Goal: Information Seeking & Learning: Understand process/instructions

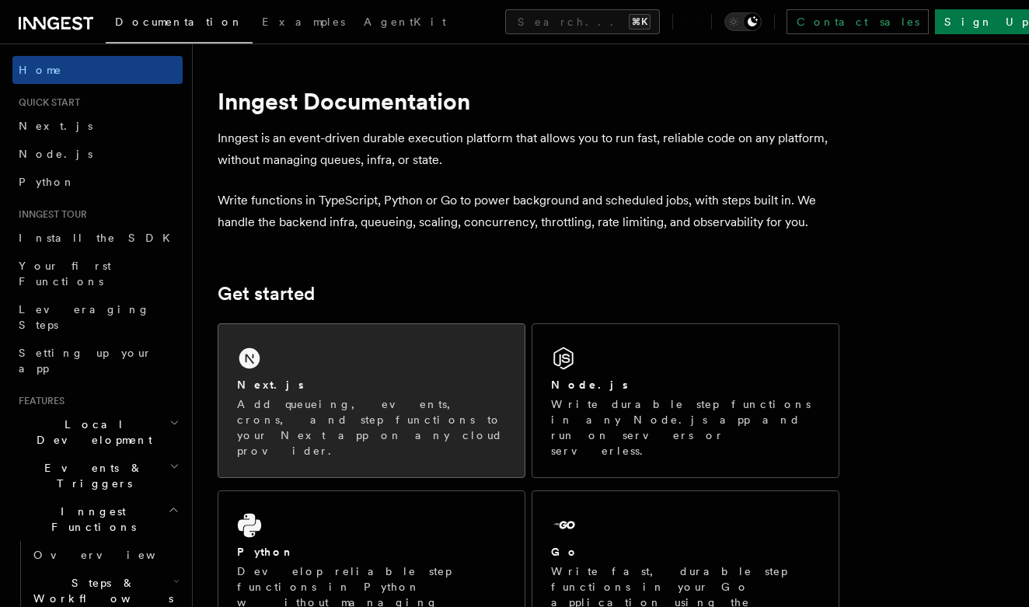
click at [274, 385] on div "Next.js" at bounding box center [371, 385] width 269 height 16
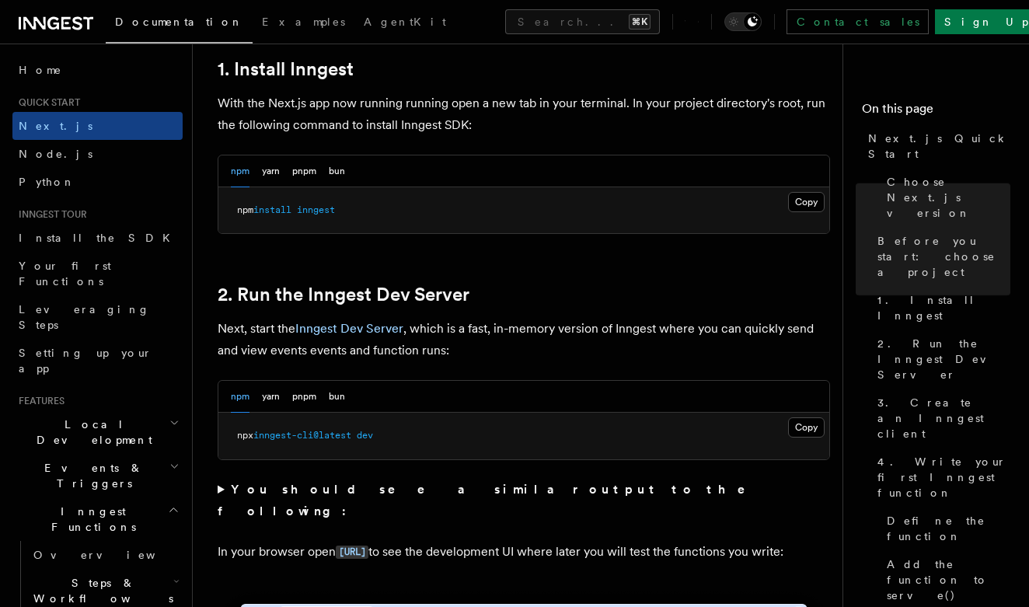
scroll to position [871, 0]
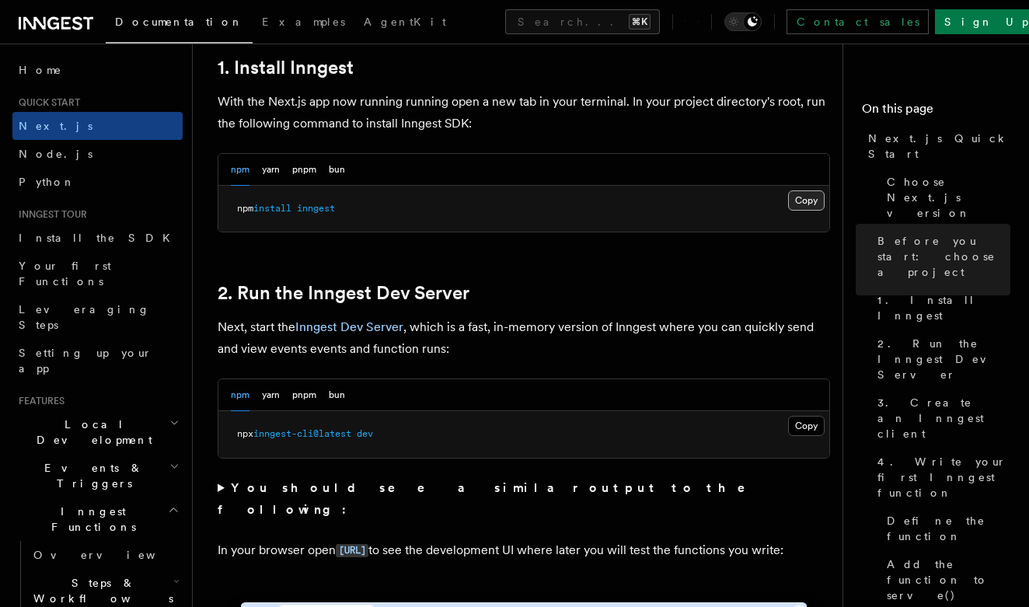
click at [805, 197] on button "Copy Copied" at bounding box center [806, 200] width 37 height 20
click at [812, 430] on button "Copy Copied" at bounding box center [806, 426] width 37 height 20
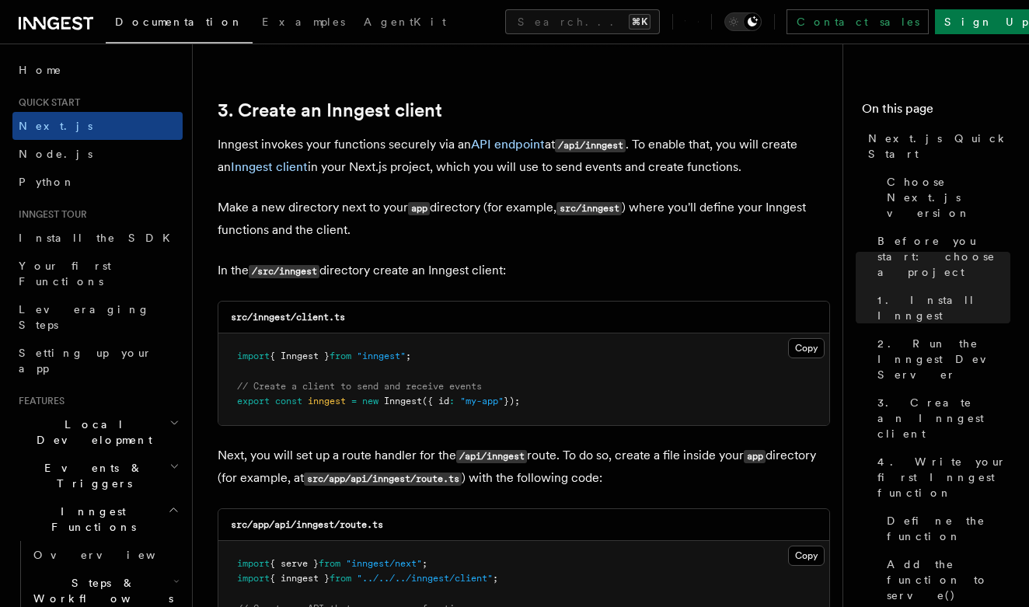
scroll to position [1815, 0]
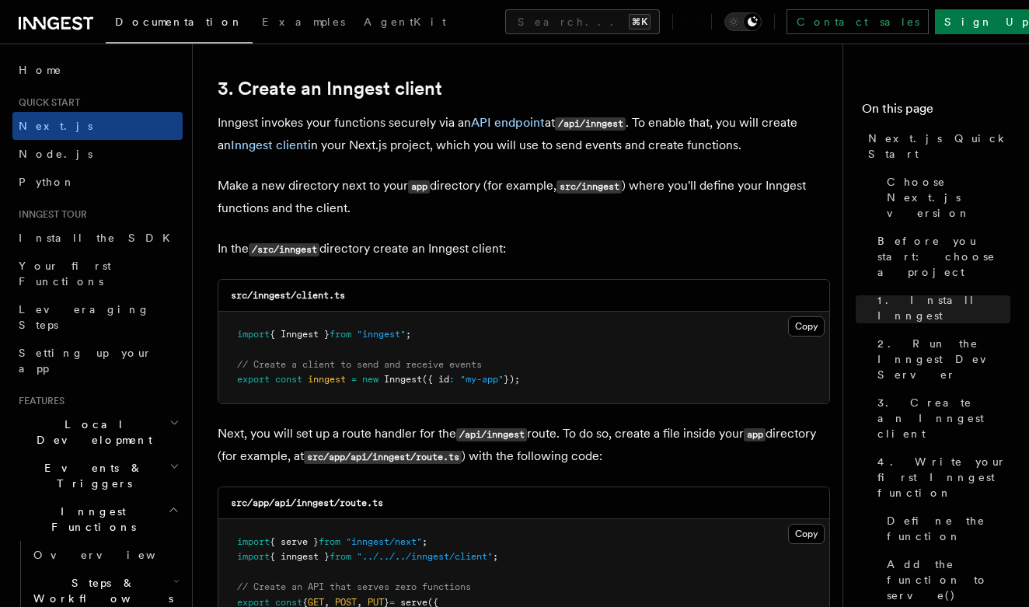
click at [459, 356] on pre "import { Inngest } from "inngest" ; // Create a client to send and receive even…" at bounding box center [523, 358] width 611 height 92
click at [564, 356] on pre "import { Inngest } from "inngest" ; // Create a client to send and receive even…" at bounding box center [523, 358] width 611 height 92
drag, startPoint x: 560, startPoint y: 378, endPoint x: 233, endPoint y: 331, distance: 330.5
click at [233, 331] on pre "import { Inngest } from "inngest" ; // Create a client to send and receive even…" at bounding box center [523, 358] width 611 height 92
copy code "import { Inngest } from "inngest" ; // Create a client to send and receive even…"
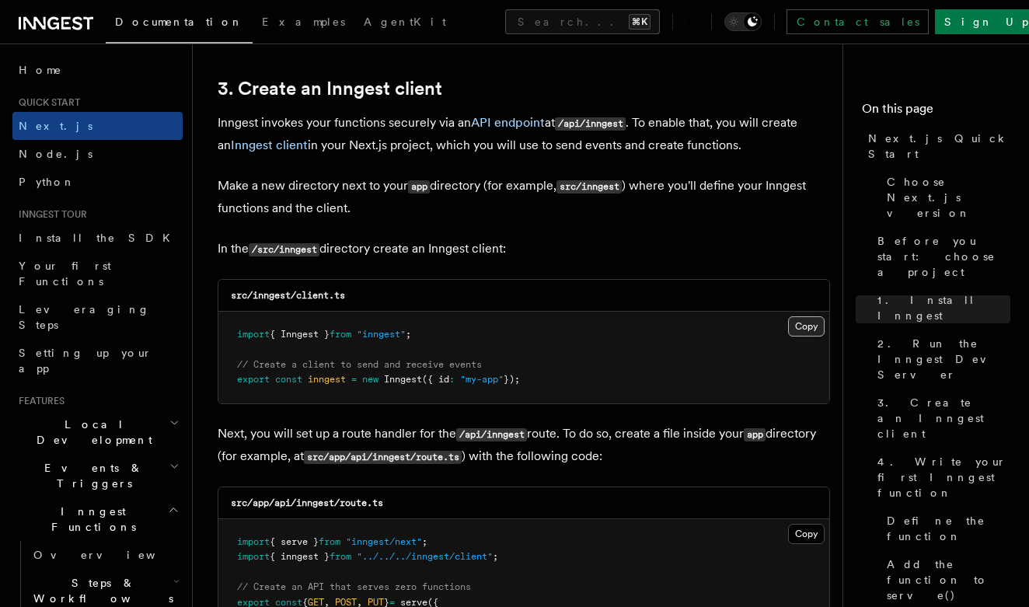
click at [814, 327] on button "Copy Copied" at bounding box center [806, 326] width 37 height 20
click at [795, 382] on pre "import { Inngest } from "inngest" ; // Create a client to send and receive even…" at bounding box center [523, 358] width 611 height 92
click at [810, 325] on button "Copy Copied" at bounding box center [806, 326] width 37 height 20
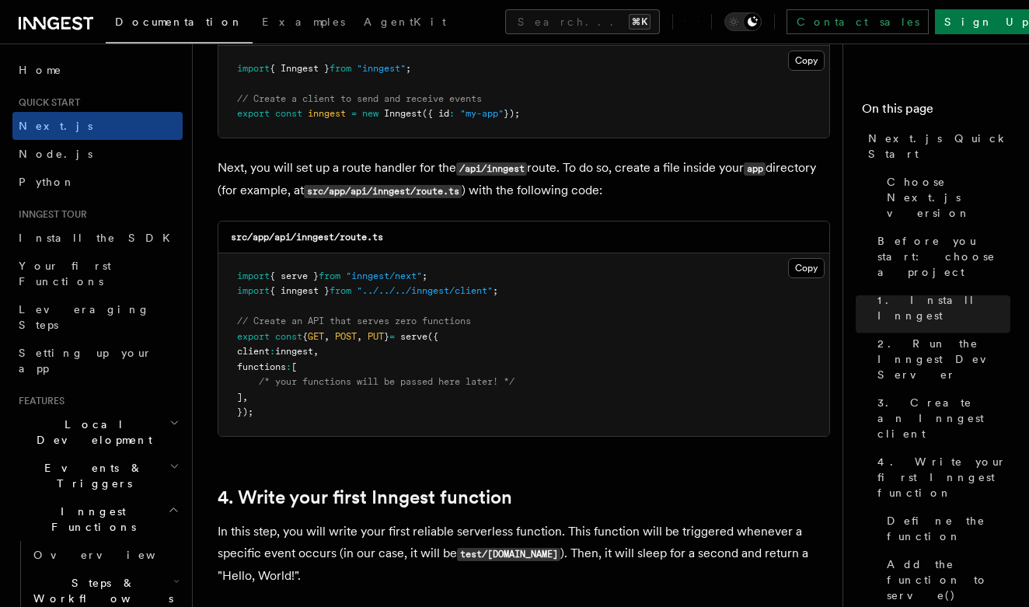
scroll to position [2097, 0]
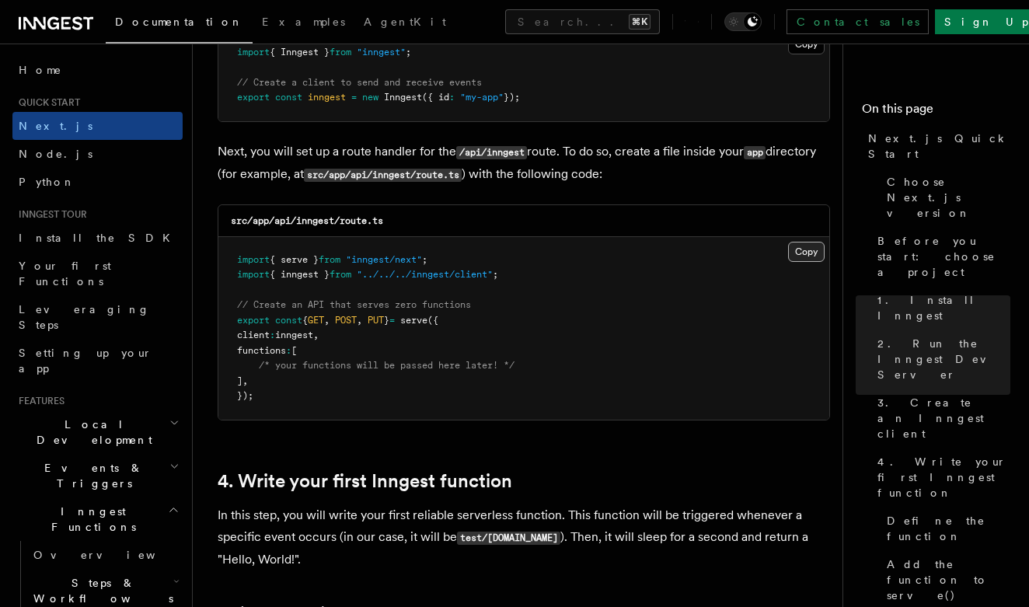
click at [804, 246] on button "Copy Copied" at bounding box center [806, 252] width 37 height 20
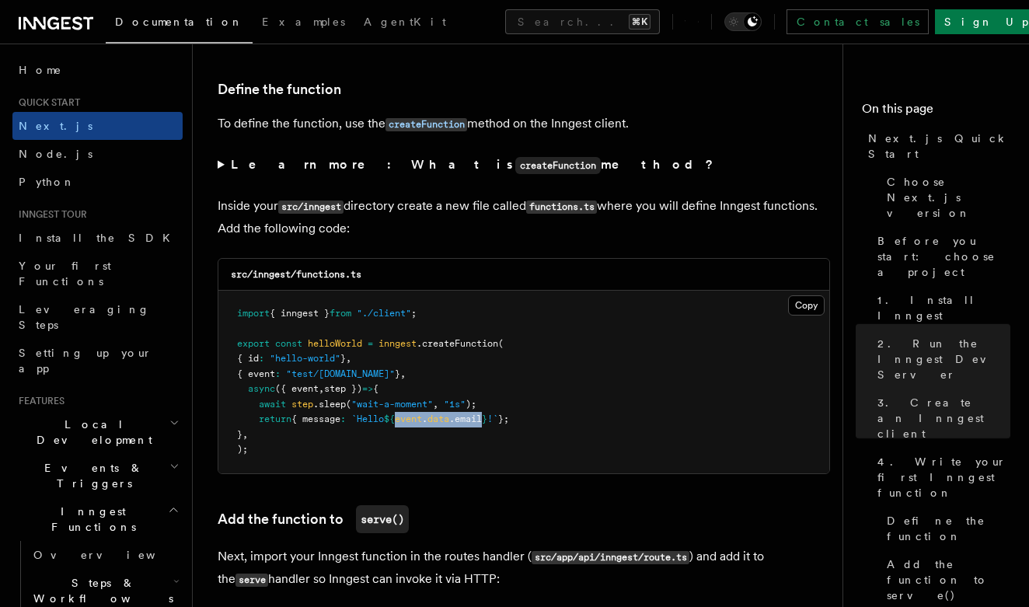
scroll to position [2620, 0]
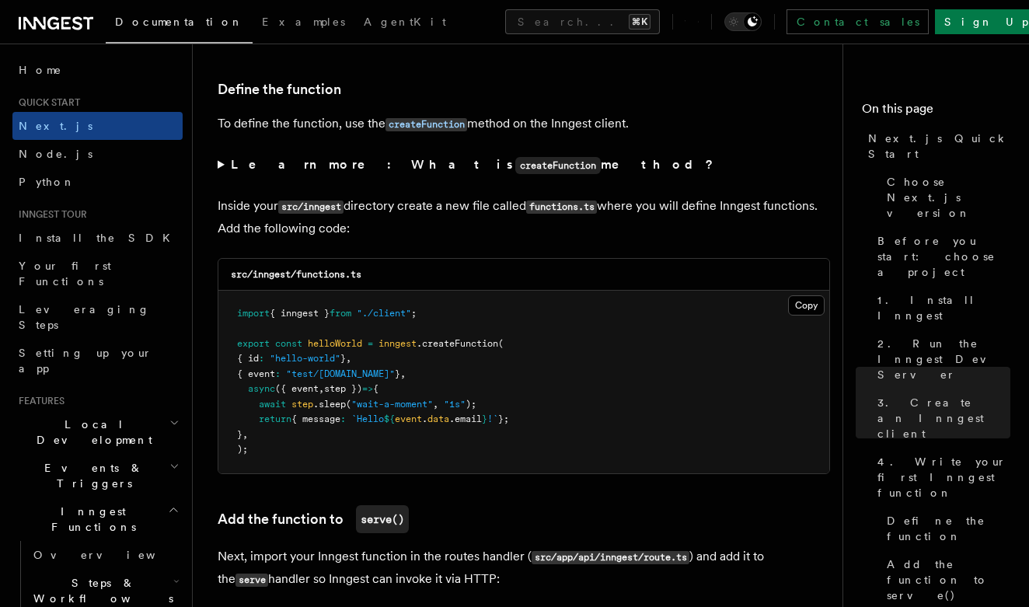
click at [553, 204] on code "functions.ts" at bounding box center [561, 207] width 71 height 13
drag, startPoint x: 545, startPoint y: 202, endPoint x: 604, endPoint y: 207, distance: 59.3
click at [568, 208] on p "Inside your src/inngest directory create a new file called functions.ts where y…" at bounding box center [524, 217] width 612 height 44
drag, startPoint x: 543, startPoint y: 203, endPoint x: 614, endPoint y: 205, distance: 70.8
click at [591, 224] on p "Inside your src/inngest directory create a new file called functions.ts where y…" at bounding box center [524, 217] width 612 height 44
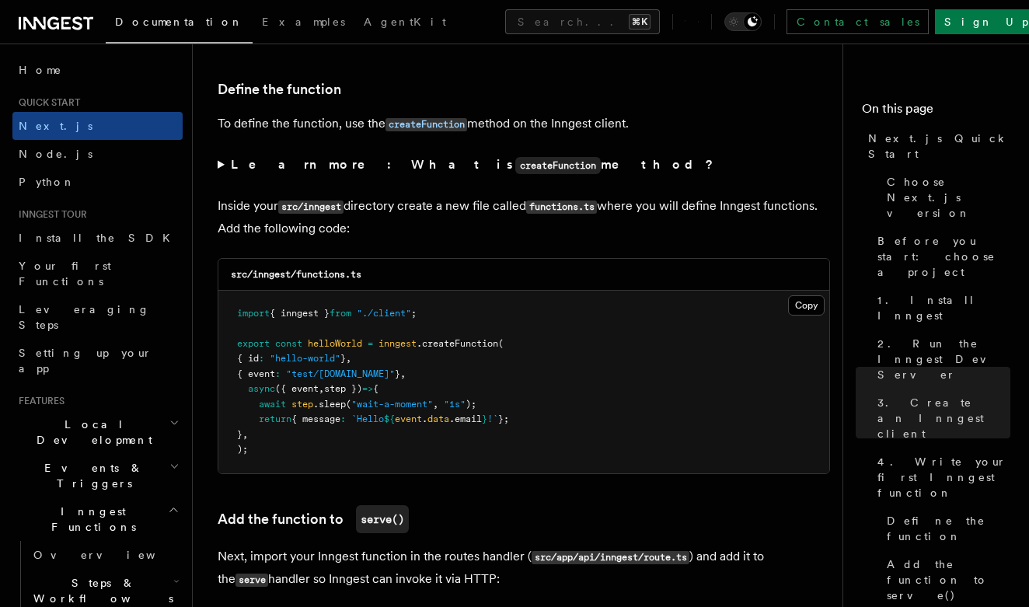
drag, startPoint x: 541, startPoint y: 203, endPoint x: 609, endPoint y: 204, distance: 68.4
click at [597, 204] on code "functions.ts" at bounding box center [561, 207] width 71 height 13
copy p "functions.ts"
click at [525, 365] on pre "import { inngest } from "./client" ; export const helloWorld = inngest .createF…" at bounding box center [523, 382] width 611 height 183
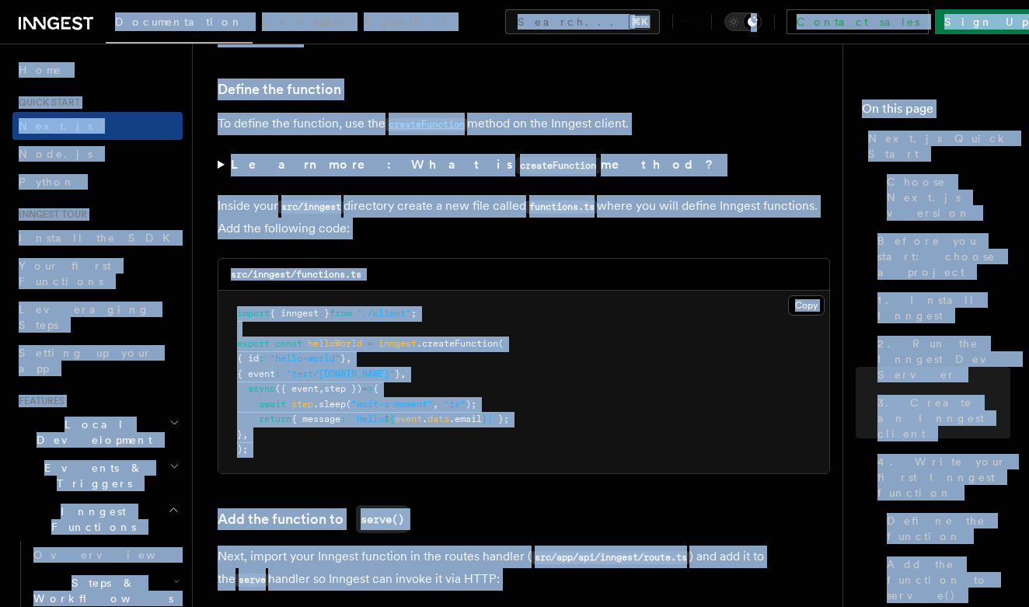
click at [525, 365] on pre "import { inngest } from "./client" ; export const helloWorld = inngest .createF…" at bounding box center [523, 382] width 611 height 183
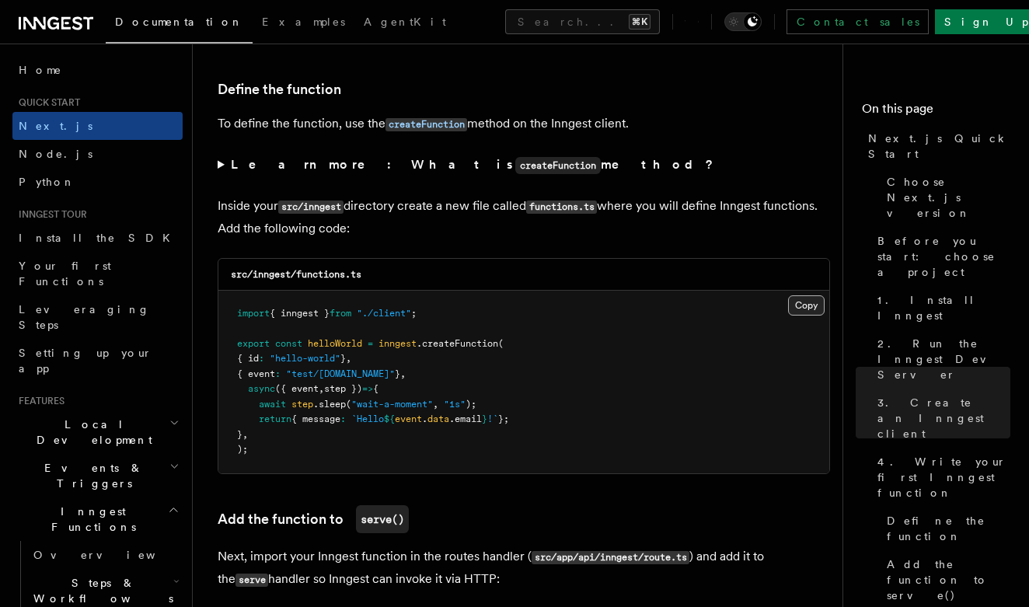
click at [807, 301] on button "Copy Copied" at bounding box center [806, 305] width 37 height 20
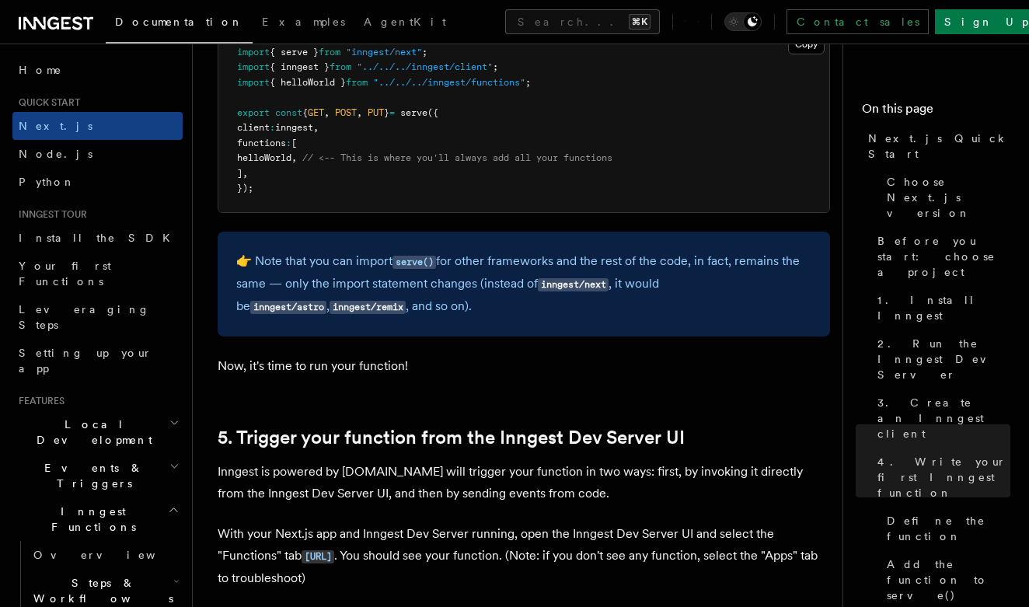
scroll to position [2974, 0]
